Goal: Ask a question

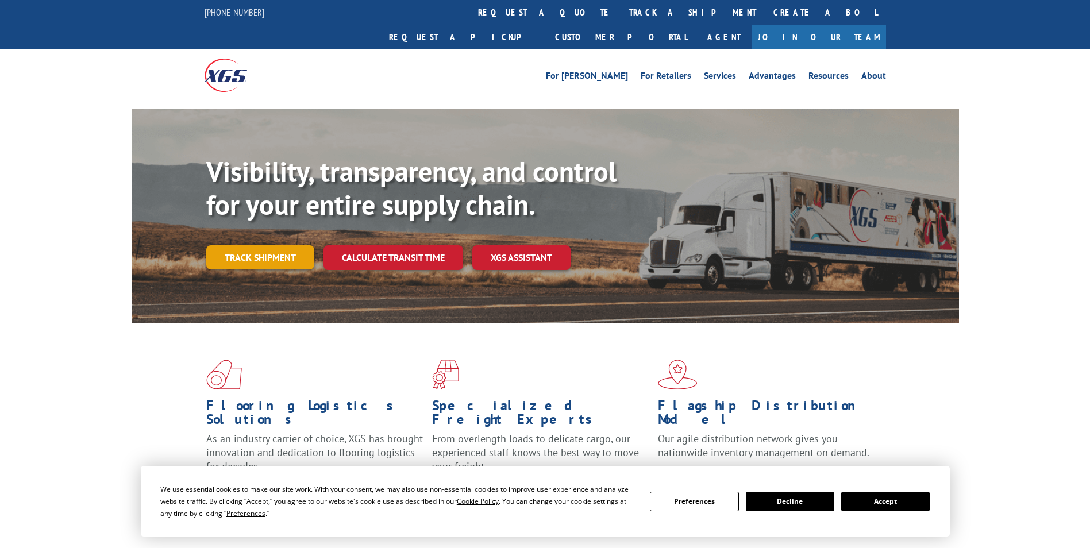
click at [262, 245] on link "Track shipment" at bounding box center [260, 257] width 108 height 24
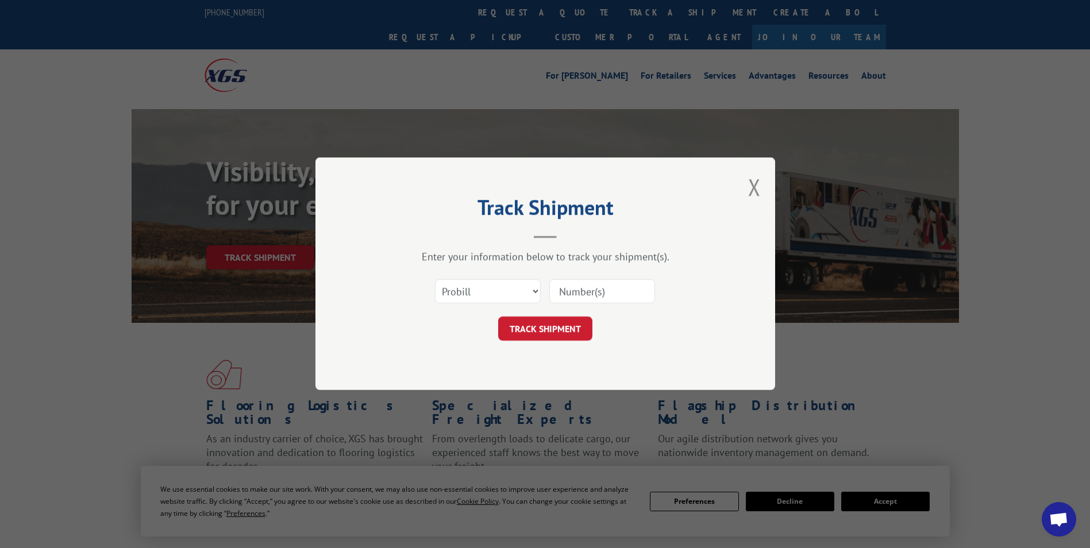
click at [585, 293] on input at bounding box center [602, 292] width 106 height 24
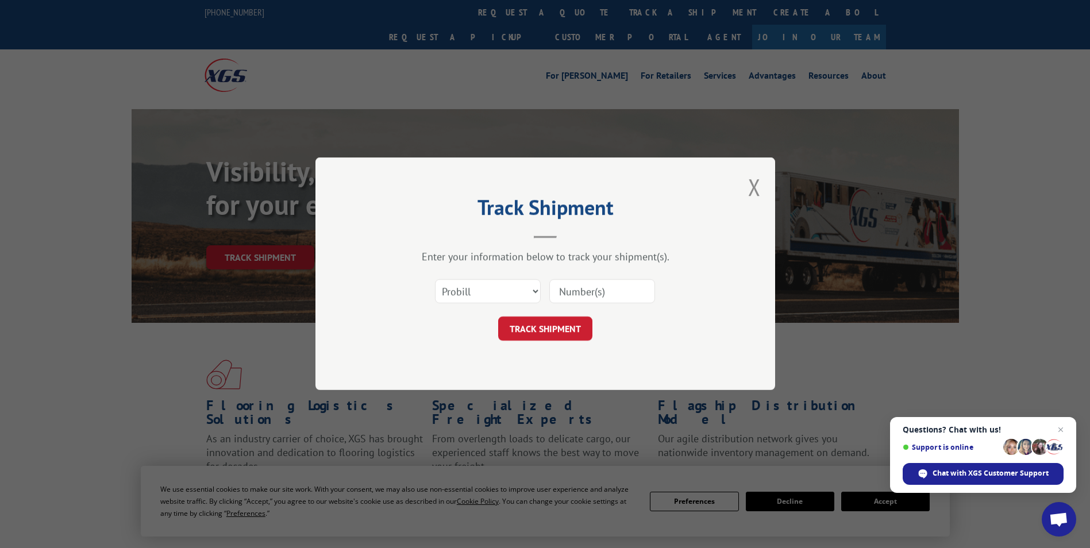
paste input "17235379"
type input "17235379"
click at [549, 333] on button "TRACK SHIPMENT" at bounding box center [545, 329] width 94 height 24
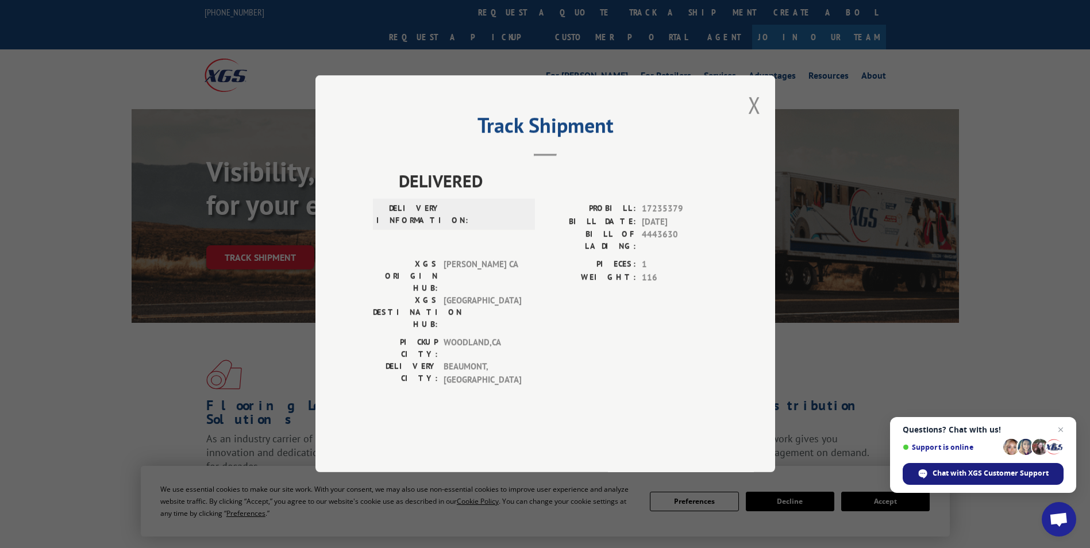
click at [983, 473] on span "Chat with XGS Customer Support" at bounding box center [990, 473] width 116 height 10
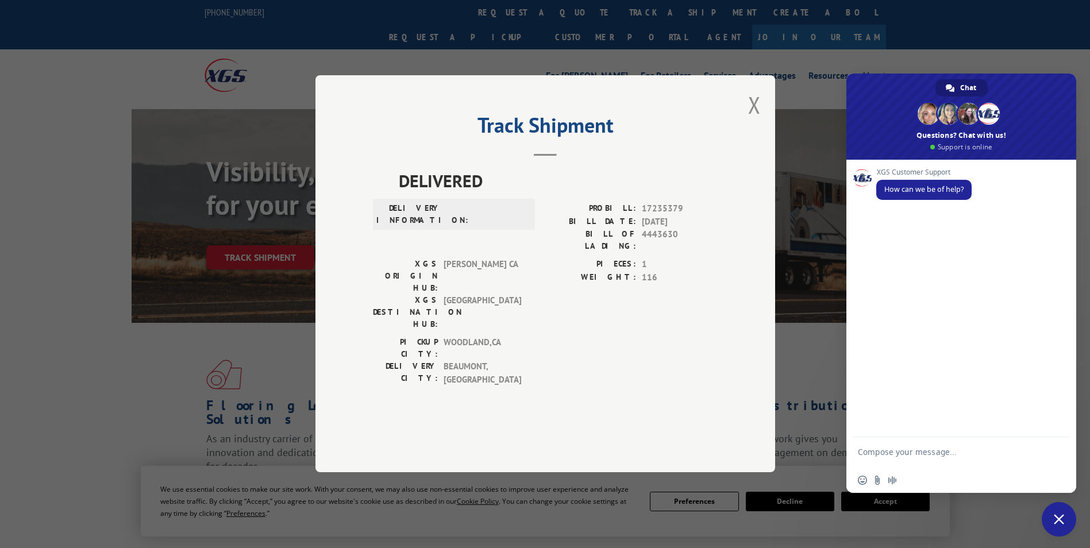
click at [906, 454] on textarea "Compose your message..." at bounding box center [948, 457] width 181 height 21
type textarea "Good afternoon,"
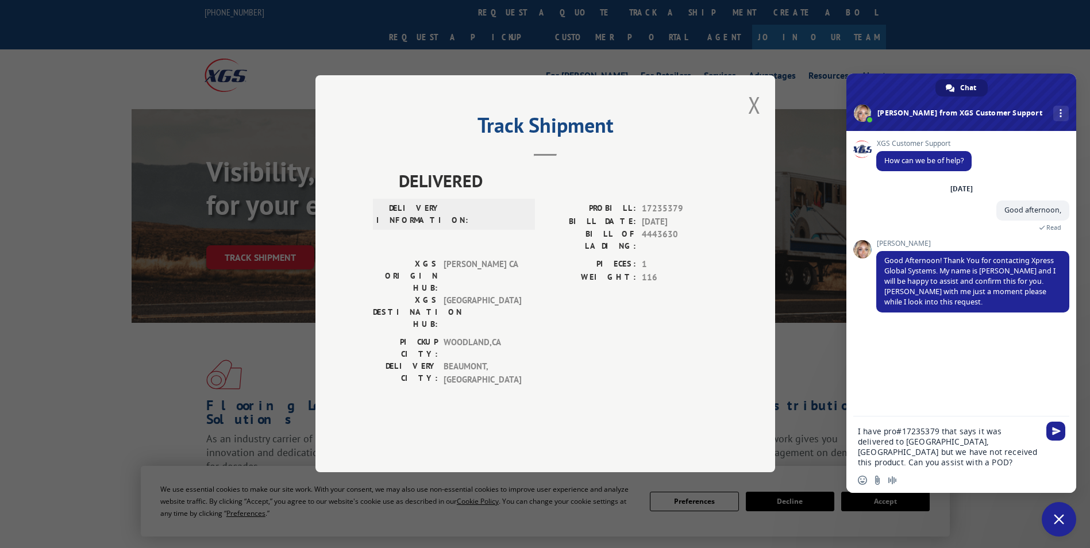
type textarea "I have pro#17235379 that says it was delivered to [GEOGRAPHIC_DATA], [GEOGRAPHI…"
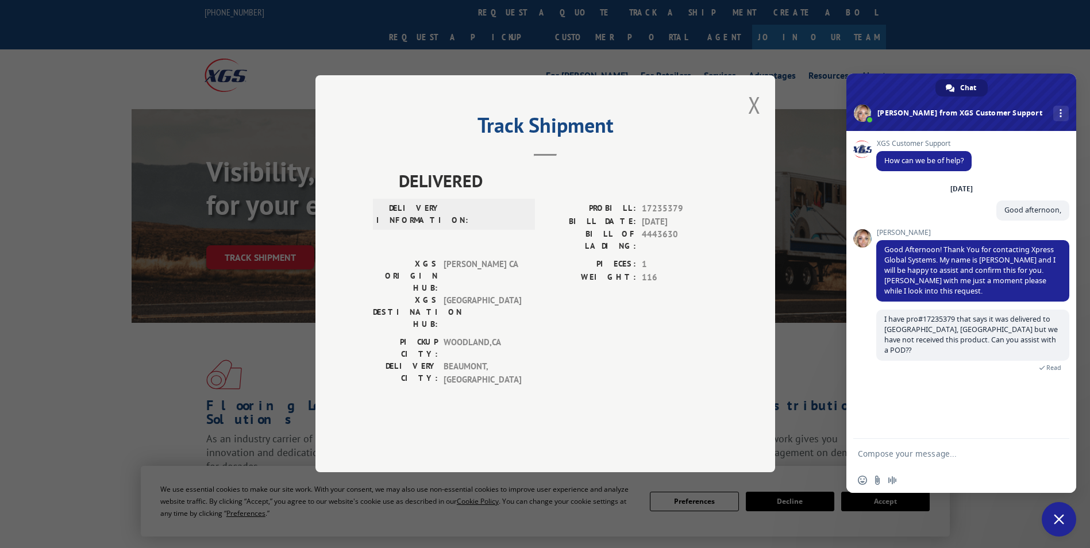
click at [931, 453] on textarea "Compose your message..." at bounding box center [948, 454] width 181 height 10
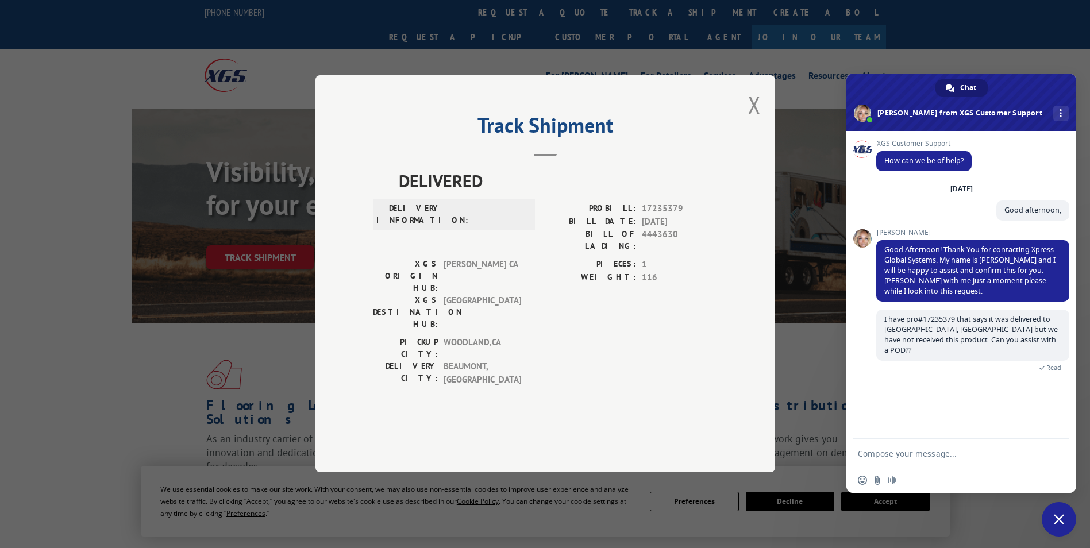
click at [931, 453] on textarea "Compose your message..." at bounding box center [948, 454] width 181 height 10
click at [871, 113] on span at bounding box center [861, 113] width 17 height 17
click at [1059, 110] on span "More channels" at bounding box center [1060, 113] width 2 height 8
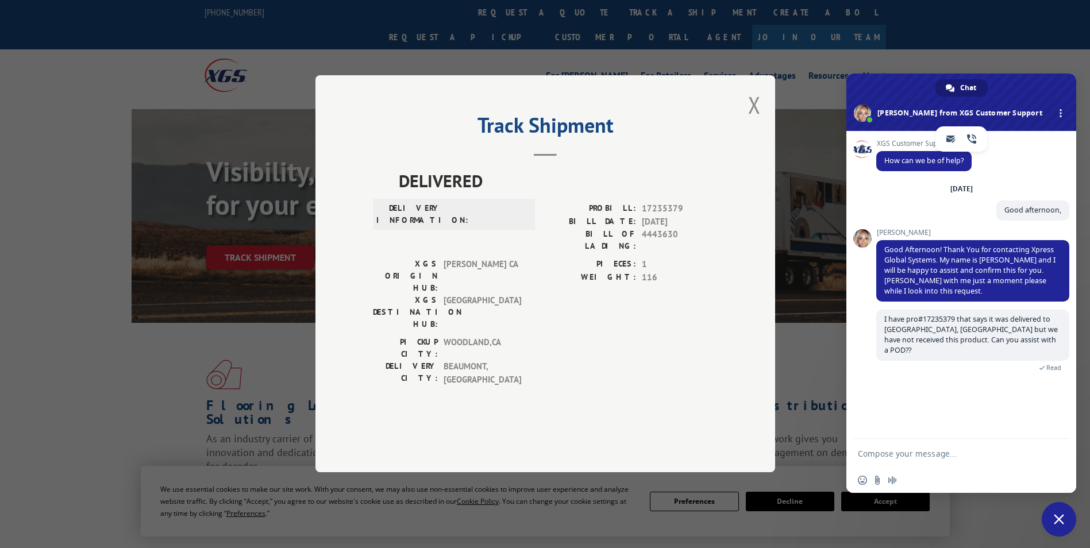
click at [1059, 110] on span "More channels" at bounding box center [1060, 113] width 2 height 8
click at [894, 481] on span "Audio message" at bounding box center [891, 480] width 9 height 9
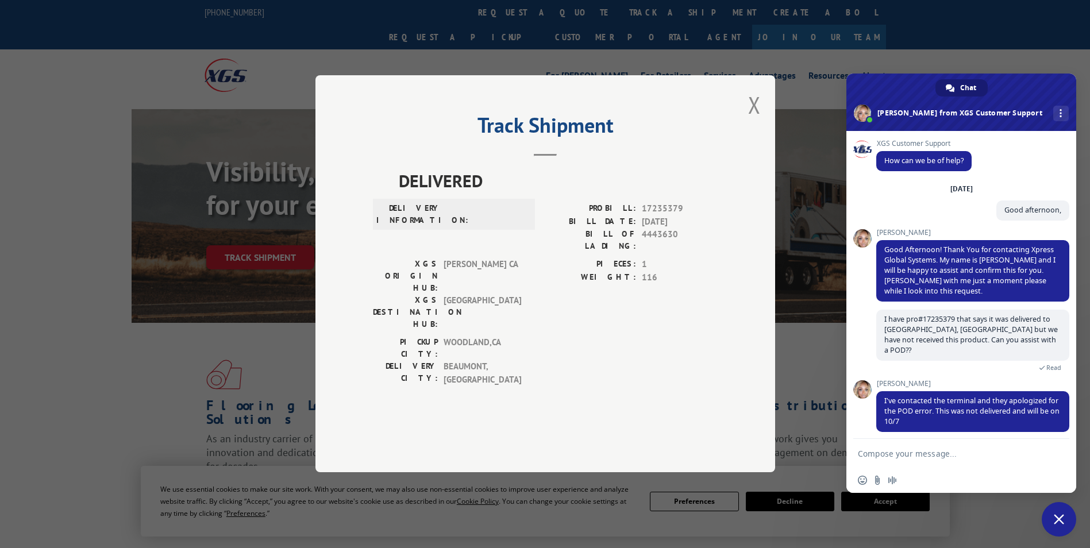
click at [910, 457] on textarea "Compose your message..." at bounding box center [948, 454] width 181 height 10
type textarea "Ok...thank you"
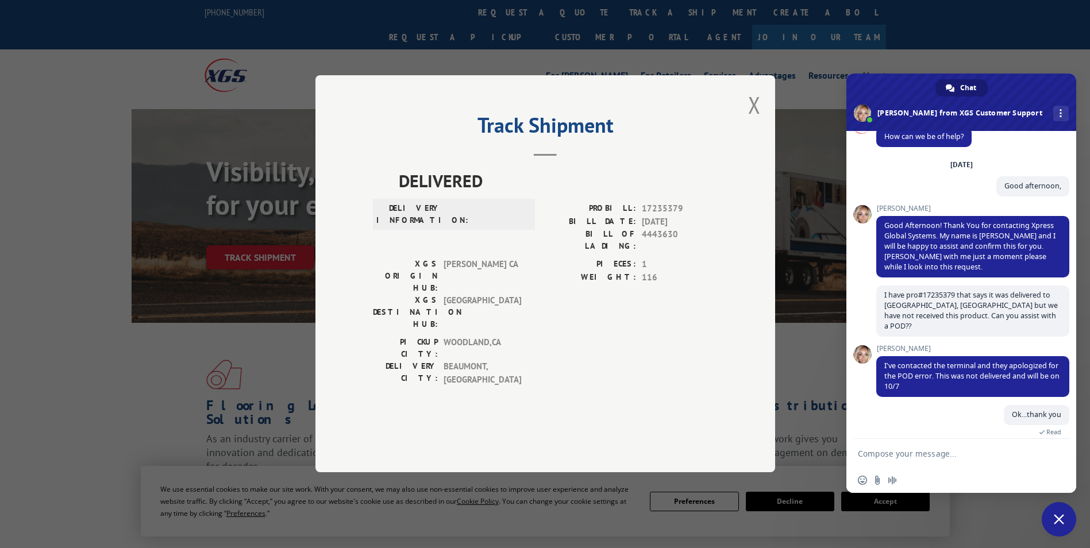
scroll to position [140, 0]
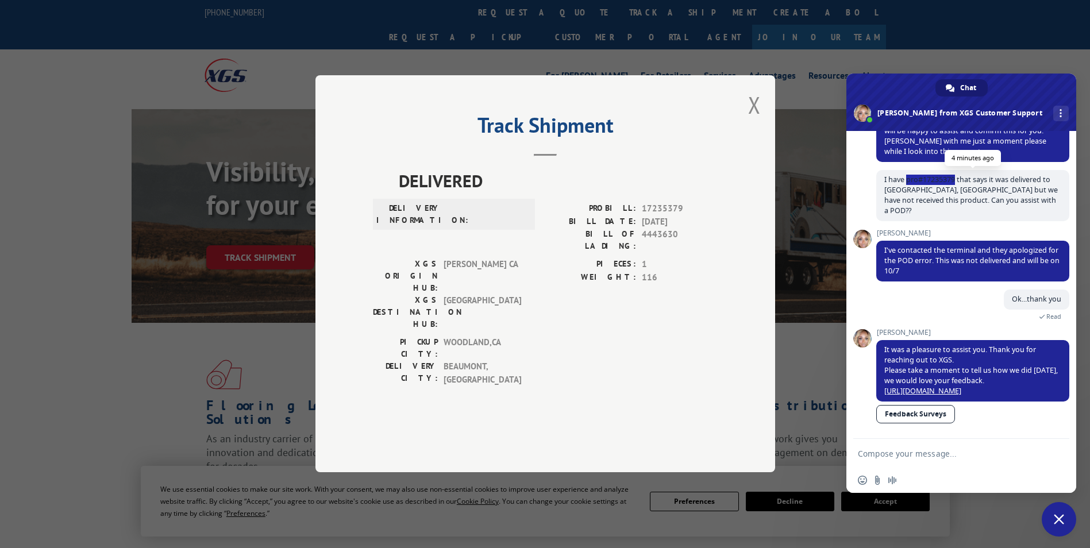
drag, startPoint x: 909, startPoint y: 177, endPoint x: 955, endPoint y: 176, distance: 46.5
click at [955, 176] on span "I have pro#17235379 that says it was delivered to [GEOGRAPHIC_DATA], [GEOGRAPHI…" at bounding box center [970, 195] width 173 height 41
drag, startPoint x: 955, startPoint y: 176, endPoint x: 945, endPoint y: 179, distance: 10.2
copy span "pro#17235379"
click at [1060, 518] on span "Close chat" at bounding box center [1058, 519] width 10 height 10
